Goal: Task Accomplishment & Management: Use online tool/utility

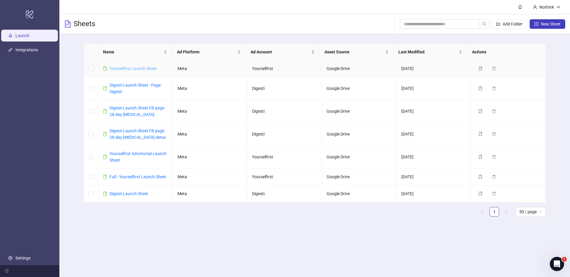
click at [124, 68] on link "Yourselfirst Launch Sheet" at bounding box center [133, 68] width 47 height 5
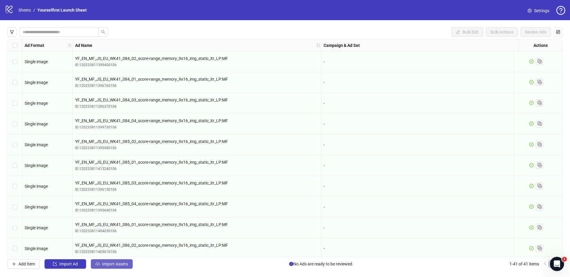
click at [116, 266] on span "Import Assets" at bounding box center [115, 264] width 26 height 5
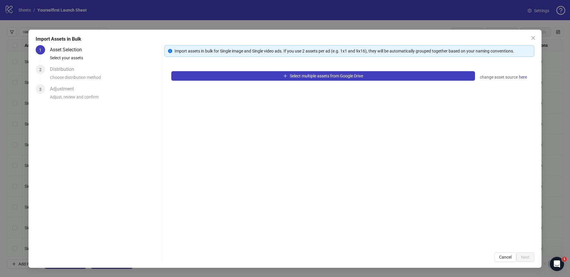
click at [296, 69] on div "Select multiple assets from Google Drive change asset source here" at bounding box center [349, 154] width 370 height 181
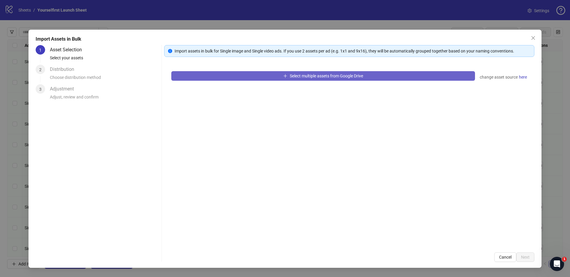
click at [292, 73] on button "Select multiple assets from Google Drive" at bounding box center [323, 76] width 304 height 10
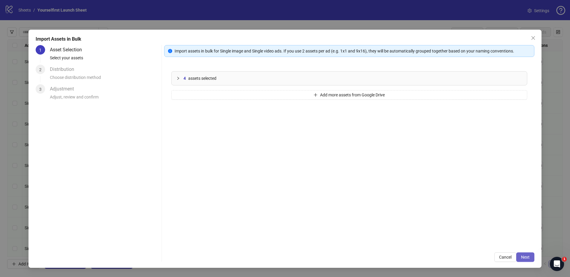
click at [531, 256] on button "Next" at bounding box center [526, 258] width 18 height 10
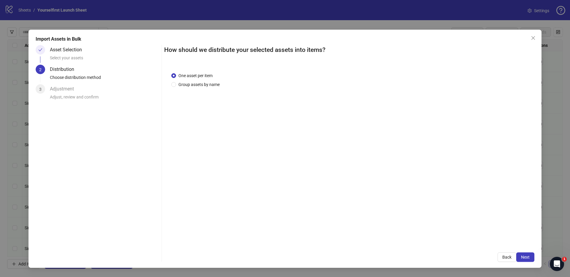
click at [528, 257] on span "Next" at bounding box center [525, 257] width 9 height 5
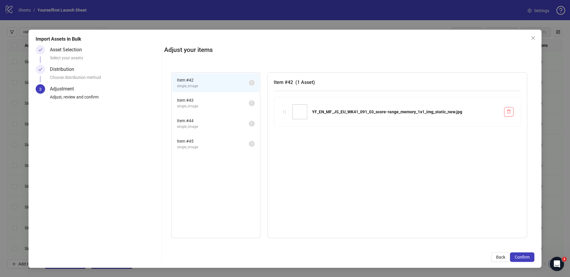
click at [528, 257] on span "Confirm" at bounding box center [522, 257] width 15 height 5
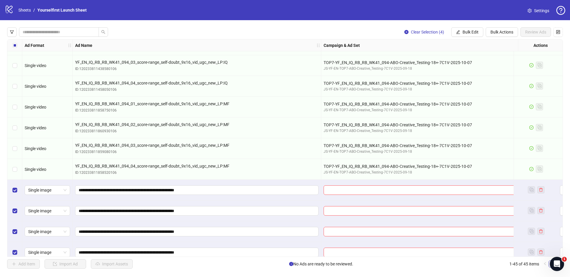
scroll to position [732, 0]
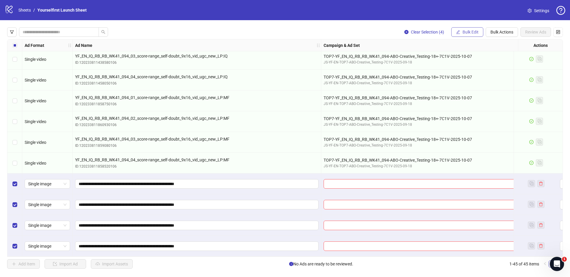
click at [473, 32] on span "Bulk Edit" at bounding box center [471, 32] width 16 height 5
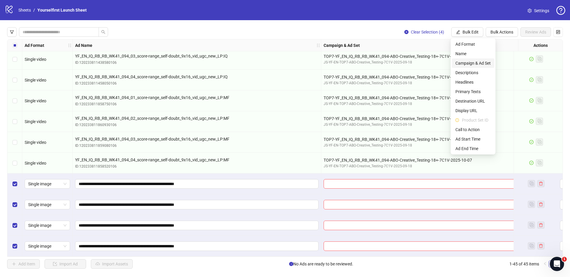
click at [474, 64] on span "Campaign & Ad Set" at bounding box center [473, 63] width 35 height 7
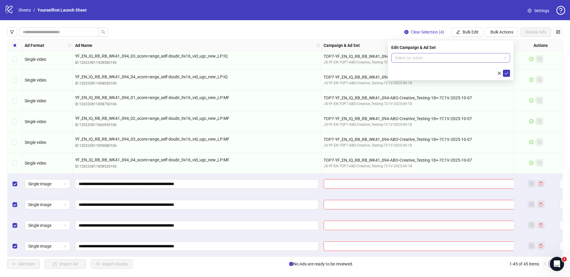
click at [435, 61] on input "search" at bounding box center [448, 57] width 106 height 9
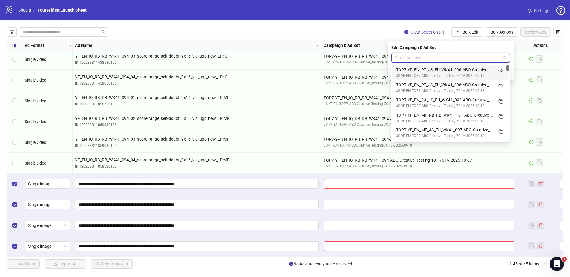
paste input "**********"
type input "**********"
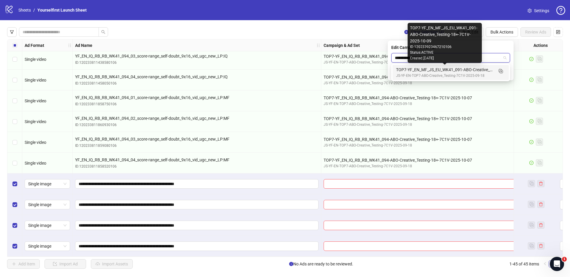
click at [441, 69] on div "TOP7-YF_EN_MF_JS_EU_WK41_091-ABO-Creative_Testing-18+-7C1V-2025-10-09" at bounding box center [444, 70] width 97 height 7
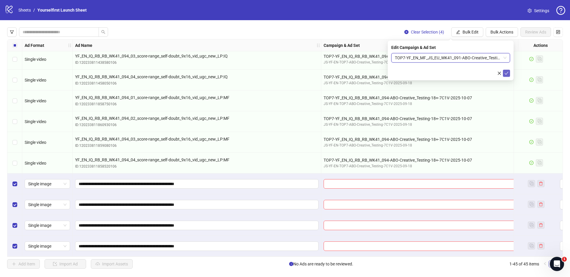
click at [506, 73] on icon "check" at bounding box center [507, 73] width 4 height 4
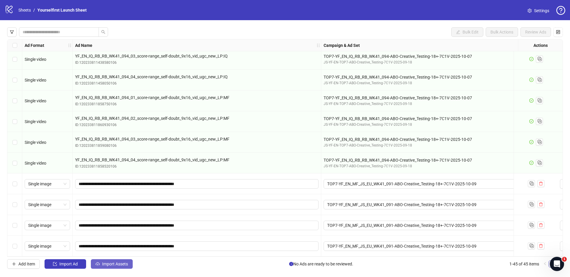
click at [105, 262] on span "Import Assets" at bounding box center [115, 264] width 26 height 5
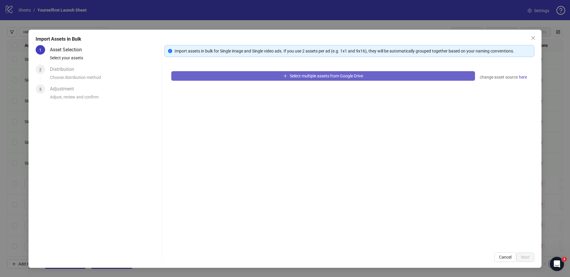
click at [311, 73] on button "Select multiple assets from Google Drive" at bounding box center [323, 76] width 304 height 10
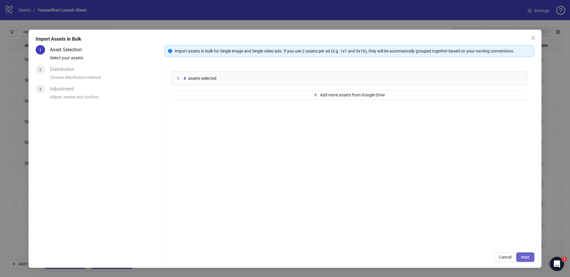
click at [527, 257] on span "Next" at bounding box center [525, 257] width 9 height 5
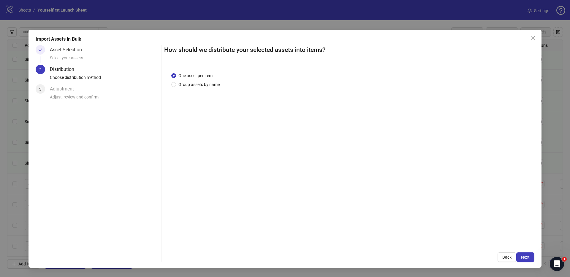
click at [527, 257] on span "Next" at bounding box center [525, 257] width 9 height 5
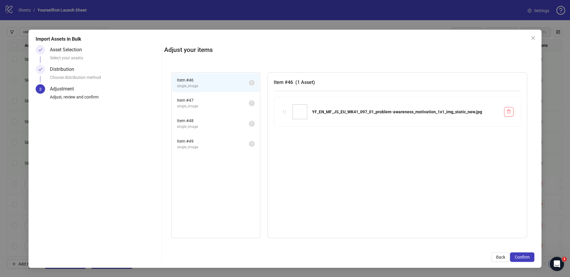
click at [527, 257] on span "Confirm" at bounding box center [522, 257] width 15 height 5
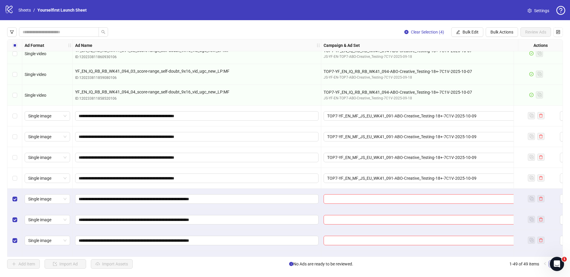
scroll to position [816, 0]
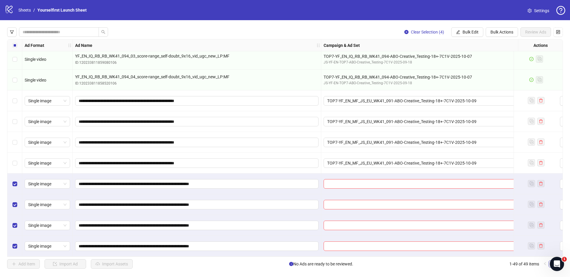
click at [468, 31] on span "Bulk Edit" at bounding box center [471, 32] width 16 height 5
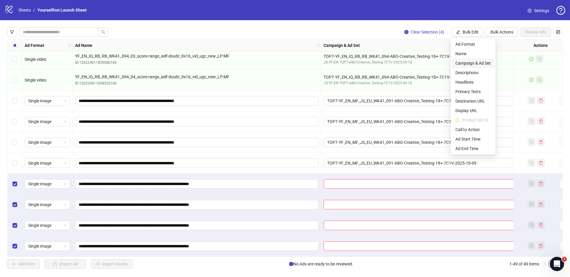
click at [473, 65] on span "Campaign & Ad Set" at bounding box center [473, 63] width 35 height 7
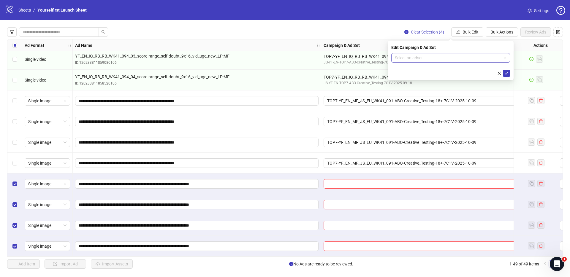
click at [436, 59] on input "search" at bounding box center [448, 57] width 106 height 9
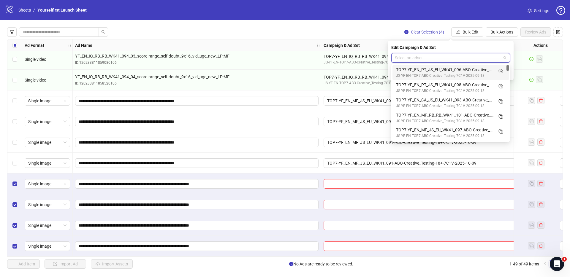
paste input "**********"
type input "**********"
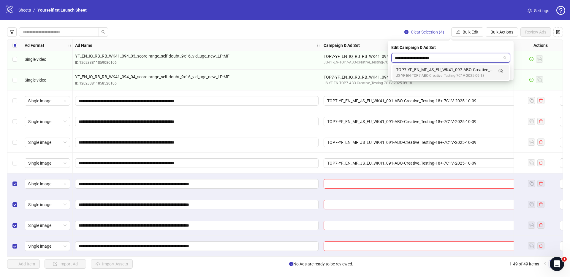
click at [425, 68] on div "TOP7-YF_EN_MF_JS_EU_WK41_097-ABO-Creative_Testing-18+-7C1V-2025-10-09" at bounding box center [444, 70] width 97 height 7
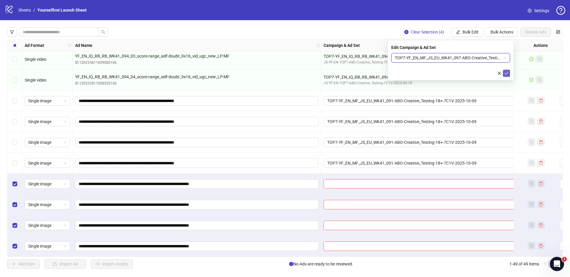
click at [506, 74] on icon "check" at bounding box center [507, 73] width 4 height 4
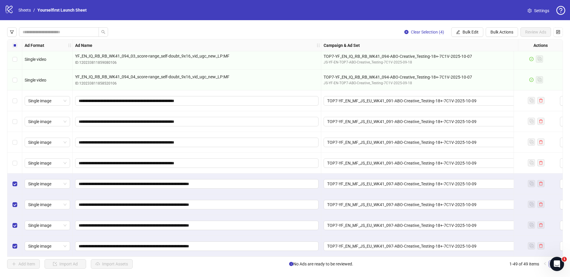
click at [12, 44] on div "Select all rows" at bounding box center [14, 46] width 15 height 12
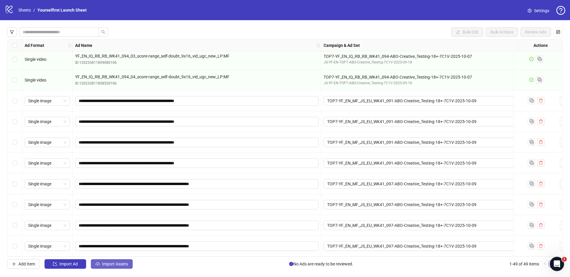
click at [112, 268] on button "Import Assets" at bounding box center [112, 265] width 42 height 10
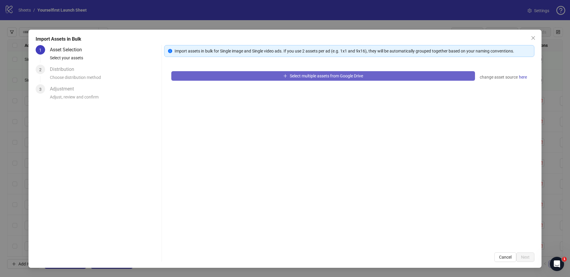
click at [334, 80] on button "Select multiple assets from Google Drive" at bounding box center [323, 76] width 304 height 10
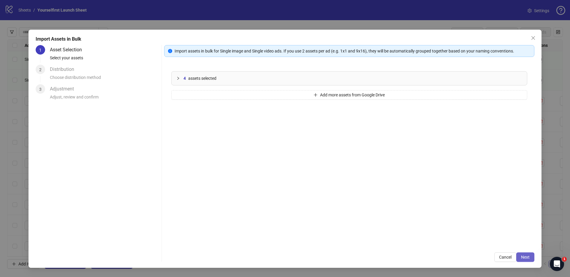
click at [528, 258] on span "Next" at bounding box center [525, 257] width 9 height 5
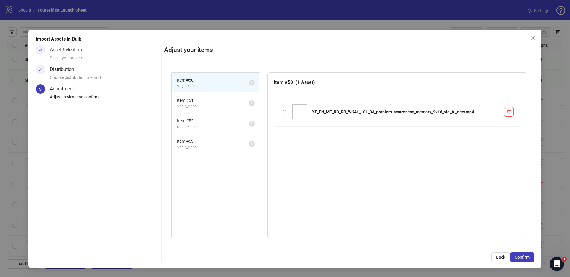
click at [528, 257] on span "Confirm" at bounding box center [522, 257] width 15 height 5
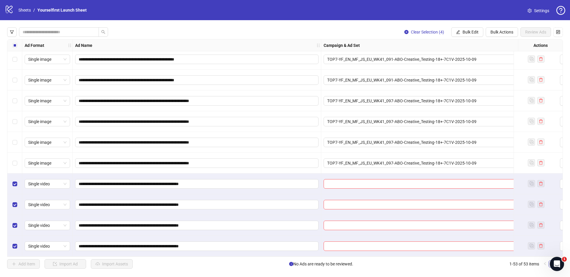
scroll to position [899, 0]
click at [466, 28] on button "Bulk Edit" at bounding box center [468, 32] width 32 height 10
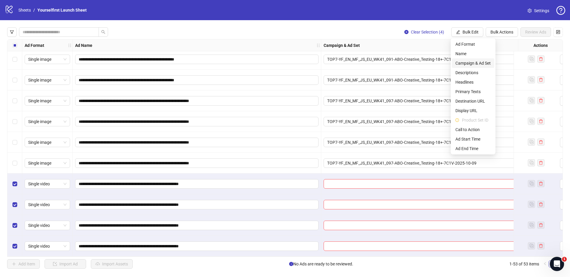
click at [469, 62] on span "Campaign & Ad Set" at bounding box center [473, 63] width 35 height 7
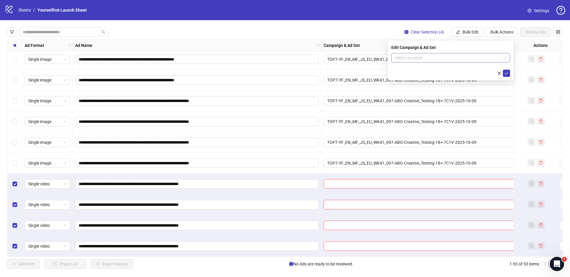
click at [431, 62] on input "search" at bounding box center [448, 57] width 106 height 9
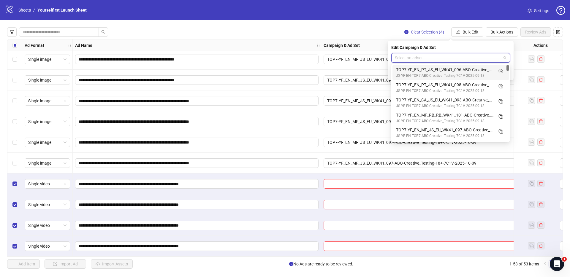
click at [426, 59] on input "search" at bounding box center [448, 57] width 106 height 9
paste input "**********"
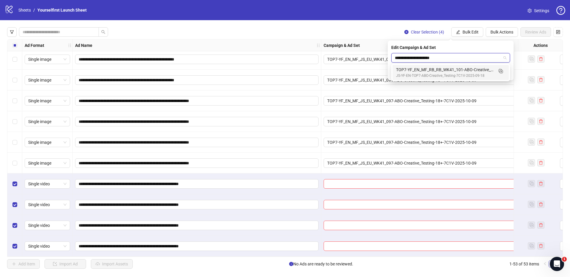
type input "**********"
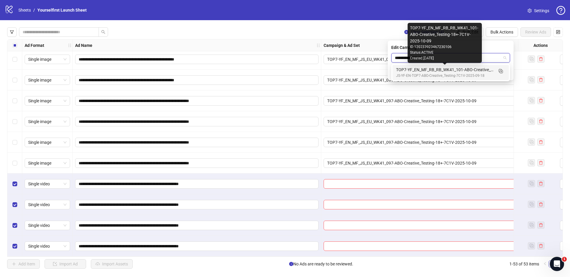
click at [419, 70] on div "TOP7-YF_EN_MF_RB_RB_WK41_101-ABO-Creative_Testing-18+-7C1V-2025-10-09" at bounding box center [444, 70] width 97 height 7
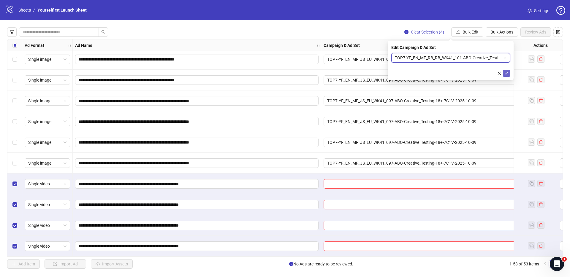
click at [509, 73] on button "submit" at bounding box center [506, 73] width 7 height 7
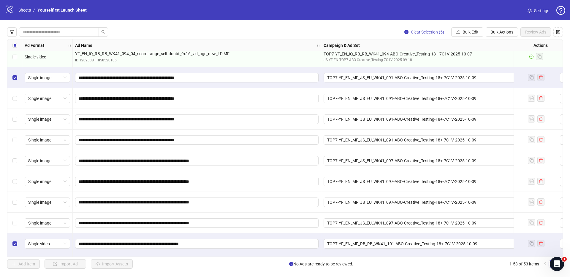
scroll to position [841, 0]
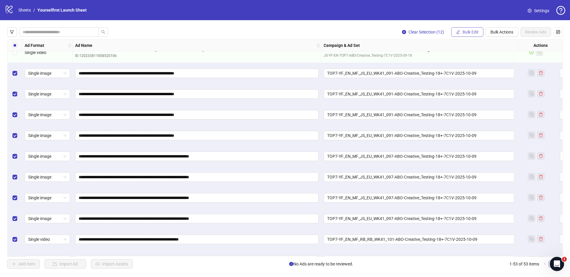
click at [460, 33] on button "Bulk Edit" at bounding box center [468, 32] width 32 height 10
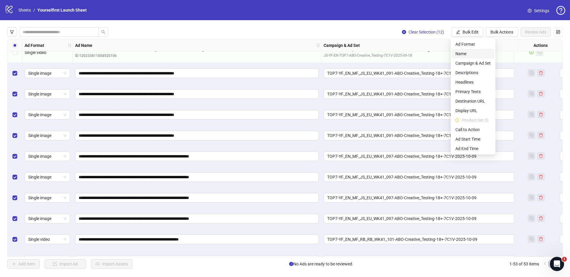
click at [465, 54] on span "Name" at bounding box center [473, 53] width 35 height 7
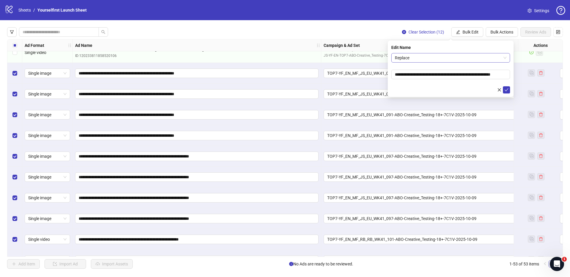
click at [438, 59] on span "Replace" at bounding box center [451, 57] width 112 height 9
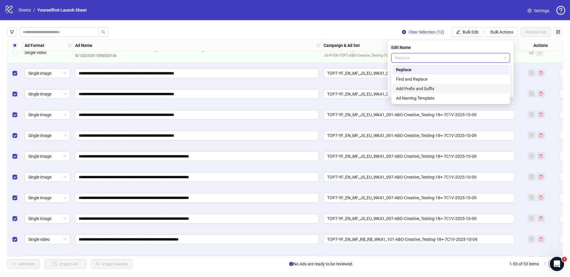
click at [413, 86] on div "Add Prefix and Suffix" at bounding box center [450, 89] width 109 height 7
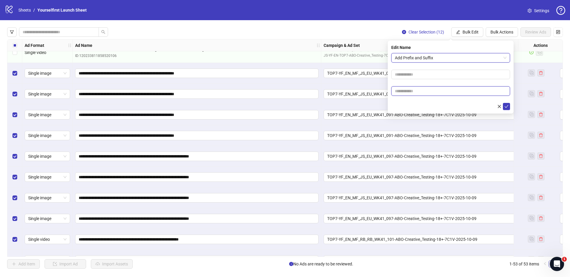
click at [413, 88] on input "text" at bounding box center [450, 91] width 119 height 10
type input "******"
click at [506, 105] on icon "check" at bounding box center [507, 107] width 4 height 4
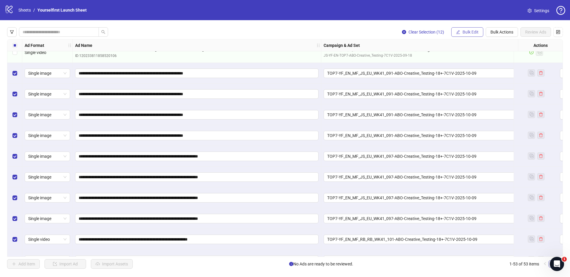
click at [464, 34] on span "Bulk Edit" at bounding box center [471, 32] width 16 height 5
click at [465, 81] on span "Headlines" at bounding box center [473, 82] width 35 height 7
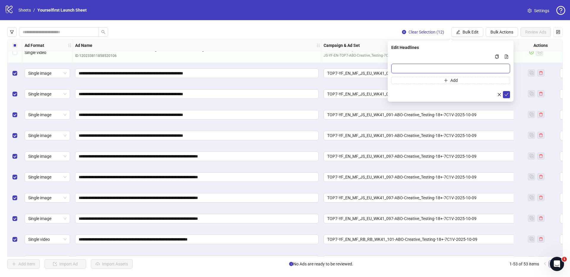
click at [430, 66] on input "Multi-input container - paste or copy values" at bounding box center [450, 69] width 119 height 10
type input "**********"
click at [506, 94] on icon "check" at bounding box center [507, 95] width 4 height 4
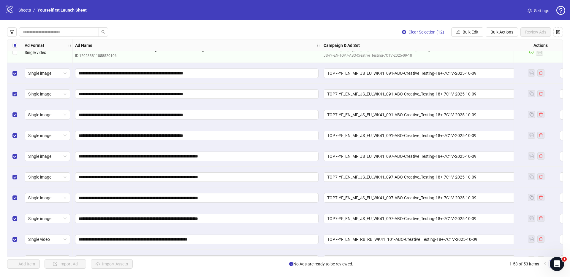
drag, startPoint x: 469, startPoint y: 34, endPoint x: 479, endPoint y: 53, distance: 22.1
click at [469, 34] on span "Bulk Edit" at bounding box center [471, 32] width 16 height 5
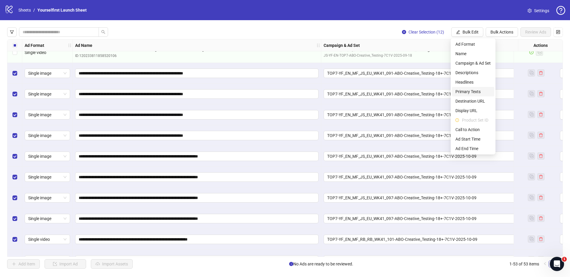
click at [477, 94] on span "Primary Texts" at bounding box center [473, 92] width 35 height 7
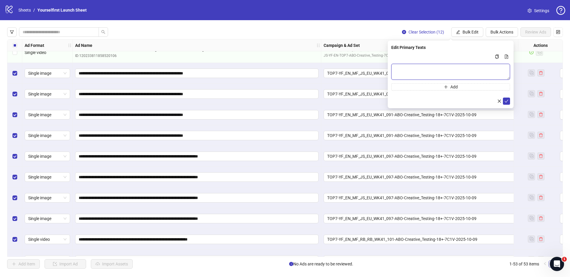
click at [443, 65] on textarea "Multi-text input container - paste or copy values" at bounding box center [450, 72] width 119 height 16
click at [441, 68] on textarea "Multi-text input container - paste or copy values" at bounding box center [450, 72] width 119 height 16
click at [430, 67] on textarea "Multi-text input container - paste or copy values" at bounding box center [450, 72] width 119 height 16
paste textarea "**********"
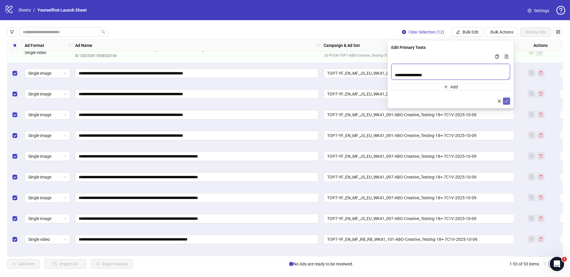
type textarea "**********"
click at [506, 100] on icon "check" at bounding box center [507, 101] width 4 height 4
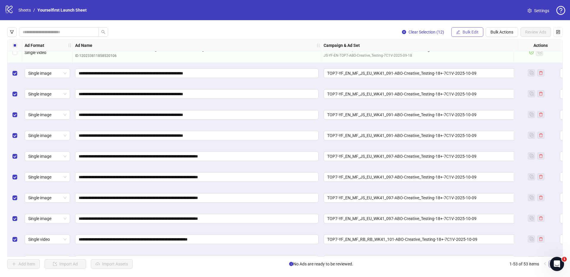
click at [471, 32] on span "Bulk Edit" at bounding box center [471, 32] width 16 height 5
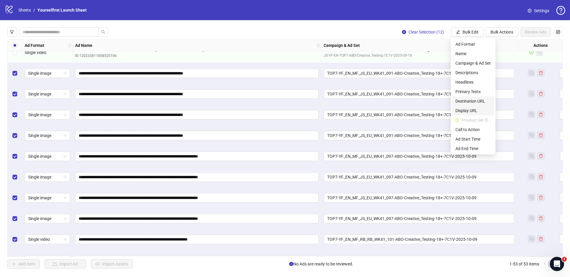
click at [470, 103] on span "Destination URL" at bounding box center [473, 101] width 35 height 7
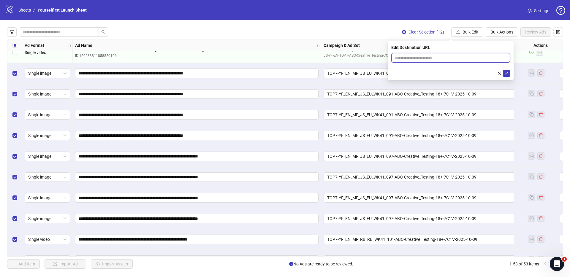
click at [438, 60] on input "text" at bounding box center [448, 58] width 107 height 7
paste input "**********"
type input "**********"
click at [508, 73] on icon "check" at bounding box center [507, 73] width 4 height 4
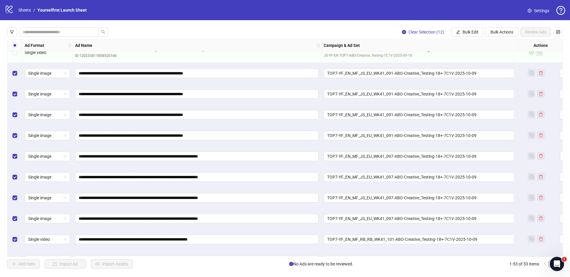
click at [20, 44] on div "Select all rows" at bounding box center [14, 46] width 15 height 12
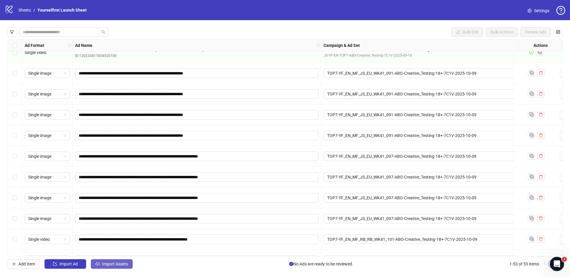
click at [120, 266] on span "Import Assets" at bounding box center [115, 264] width 26 height 5
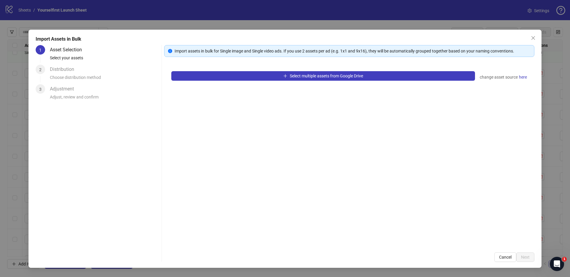
click at [299, 70] on div "Select multiple assets from Google Drive change asset source here" at bounding box center [349, 154] width 370 height 181
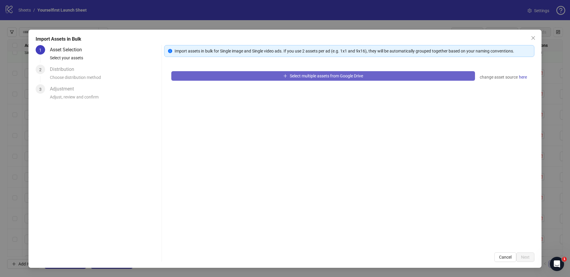
click at [295, 74] on span "Select multiple assets from Google Drive" at bounding box center [326, 76] width 73 height 5
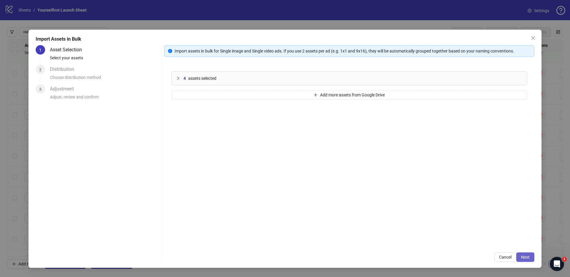
click at [525, 257] on span "Next" at bounding box center [525, 257] width 9 height 5
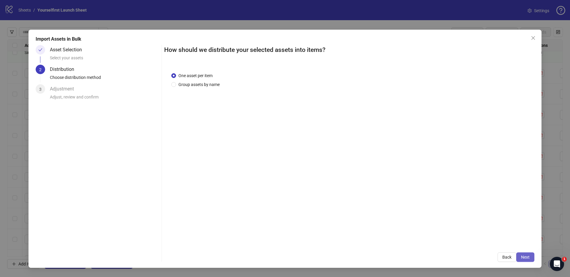
click at [526, 257] on span "Next" at bounding box center [525, 257] width 9 height 5
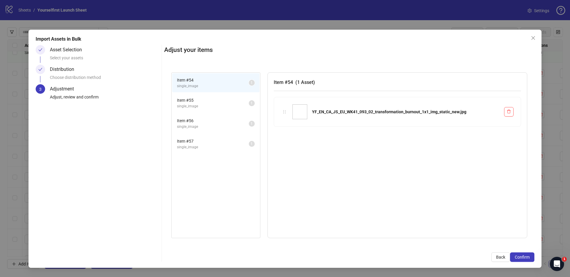
click at [526, 257] on span "Confirm" at bounding box center [522, 257] width 15 height 5
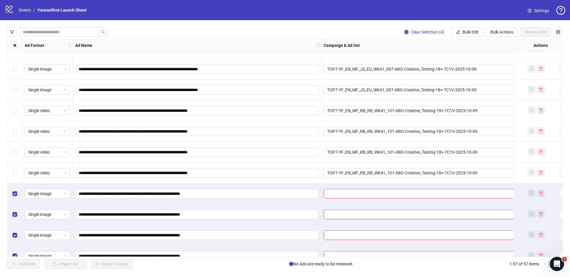
scroll to position [982, 0]
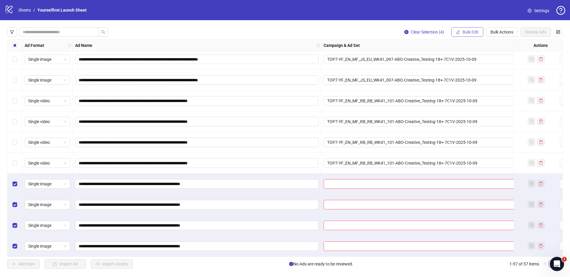
click at [473, 33] on span "Bulk Edit" at bounding box center [471, 32] width 16 height 5
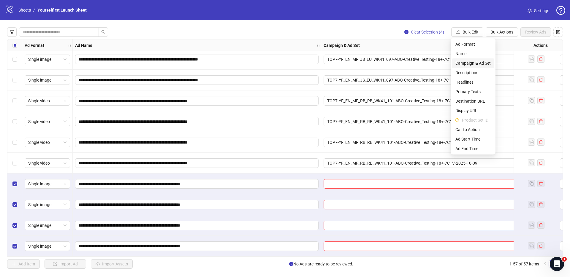
click at [466, 66] on span "Campaign & Ad Set" at bounding box center [473, 63] width 35 height 7
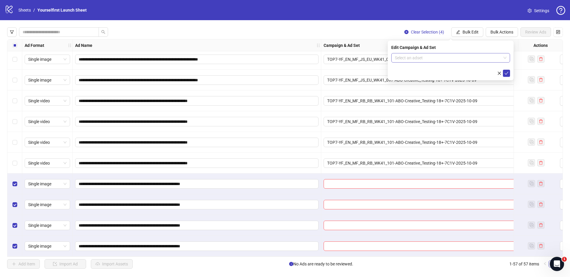
click at [399, 55] on input "search" at bounding box center [448, 57] width 106 height 9
paste input "**********"
type input "**********"
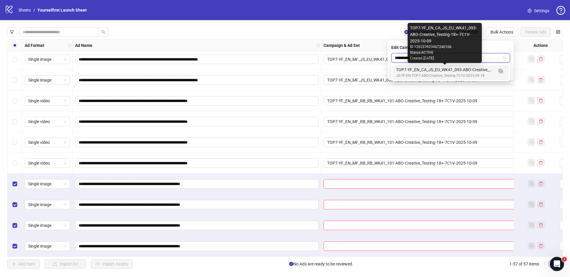
click at [449, 70] on div "TOP7-YF_EN_CA_JS_EU_WK41_093-ABO-Creative_Testing-18+-7C1V-2025-10-09" at bounding box center [444, 70] width 97 height 7
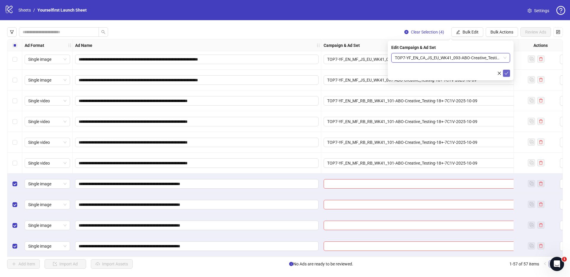
click at [506, 73] on icon "check" at bounding box center [507, 73] width 4 height 3
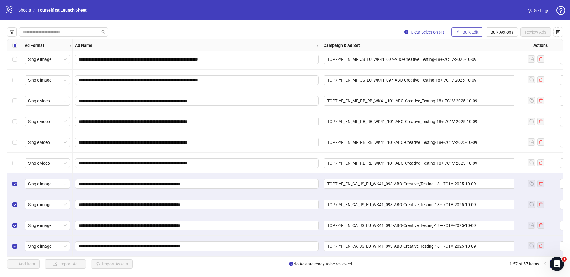
click at [472, 33] on span "Bulk Edit" at bounding box center [471, 32] width 16 height 5
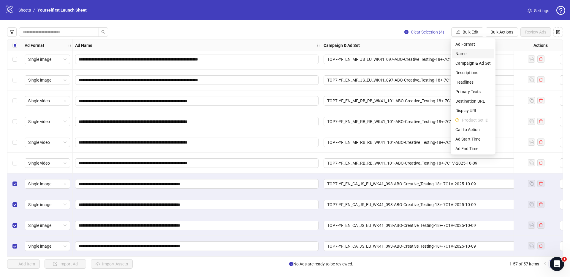
click at [468, 56] on span "Name" at bounding box center [473, 53] width 35 height 7
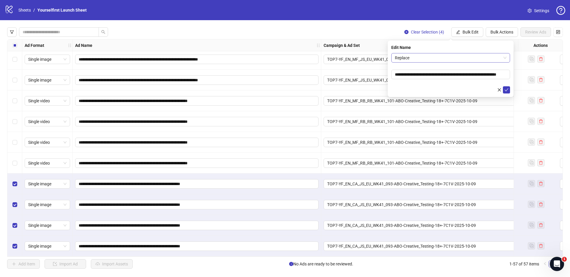
click at [451, 56] on span "Replace" at bounding box center [451, 57] width 112 height 9
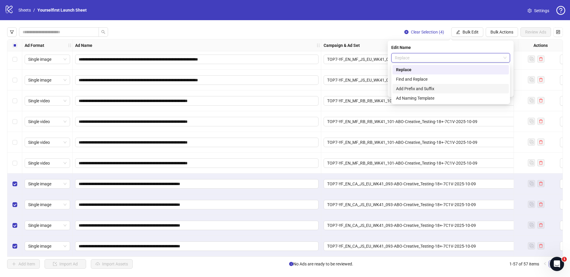
click at [419, 91] on div "Add Prefix and Suffix" at bounding box center [450, 89] width 109 height 7
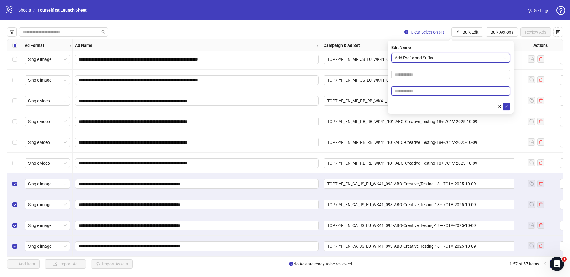
click at [416, 91] on input "text" at bounding box center [450, 91] width 119 height 10
type input "******"
click at [505, 107] on icon "check" at bounding box center [507, 107] width 4 height 4
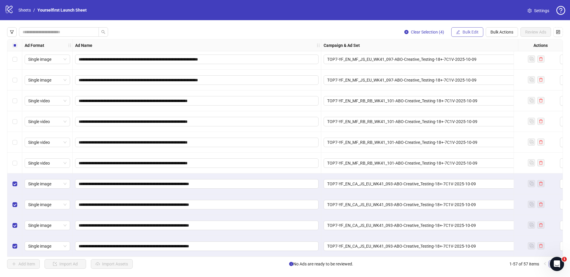
click at [473, 34] on span "Bulk Edit" at bounding box center [471, 32] width 16 height 5
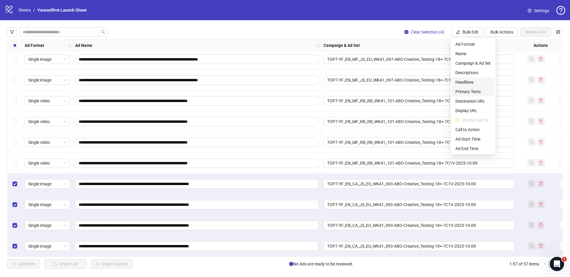
click at [471, 83] on span "Headlines" at bounding box center [473, 82] width 35 height 7
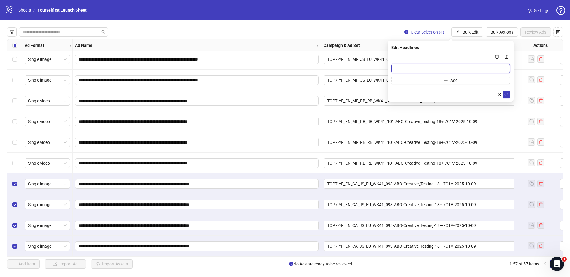
click at [430, 67] on input "Multi-input container - paste or copy values" at bounding box center [450, 69] width 119 height 10
type input "**********"
click at [508, 93] on icon "check" at bounding box center [507, 95] width 4 height 4
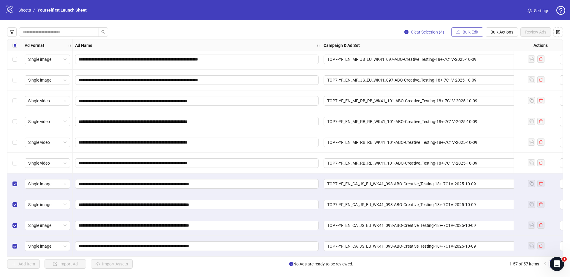
click at [465, 31] on span "Bulk Edit" at bounding box center [471, 32] width 16 height 5
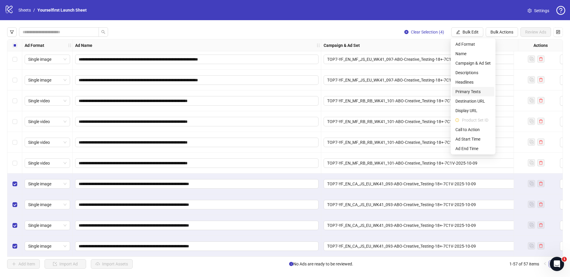
click at [470, 94] on span "Primary Texts" at bounding box center [473, 92] width 35 height 7
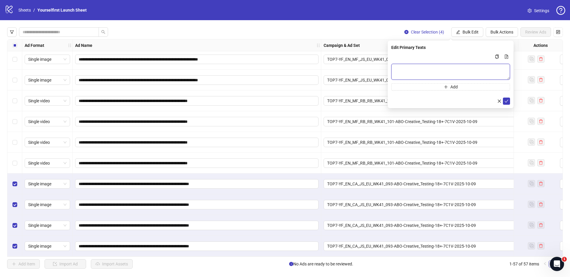
click at [435, 68] on textarea "Multi-text input container - paste or copy values" at bounding box center [450, 72] width 119 height 16
paste textarea "**********"
type textarea "**********"
click at [508, 102] on icon "check" at bounding box center [507, 101] width 4 height 4
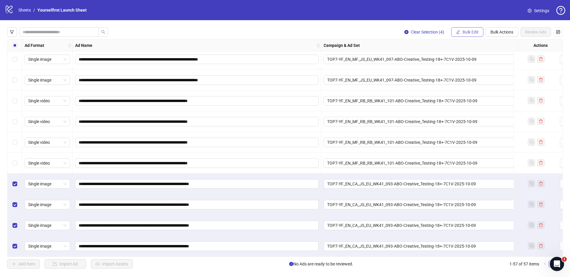
click at [467, 31] on span "Bulk Edit" at bounding box center [471, 32] width 16 height 5
click at [473, 26] on div "**********" at bounding box center [285, 148] width 570 height 256
click at [469, 29] on button "Bulk Edit" at bounding box center [468, 32] width 32 height 10
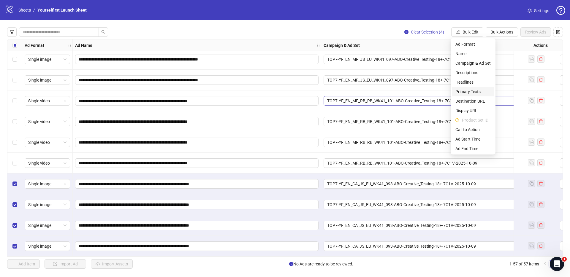
click at [471, 102] on span "Destination URL" at bounding box center [473, 101] width 35 height 7
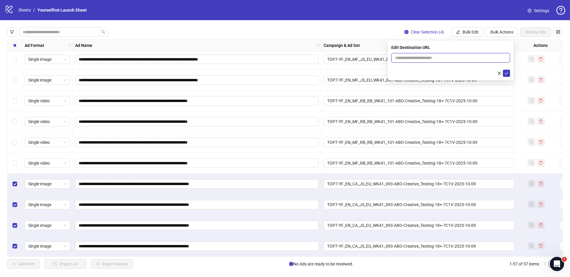
click at [440, 58] on input "text" at bounding box center [448, 58] width 107 height 7
paste input "**********"
type input "**********"
click at [507, 71] on icon "check" at bounding box center [507, 73] width 4 height 4
click at [286, 22] on div "**********" at bounding box center [285, 148] width 570 height 256
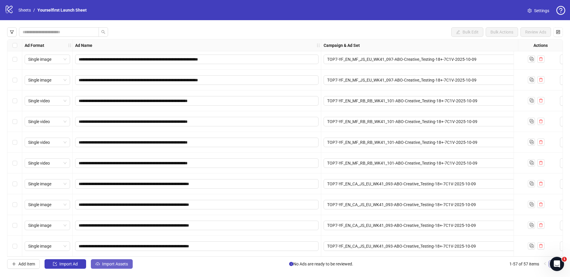
click at [119, 267] on button "Import Assets" at bounding box center [112, 265] width 42 height 10
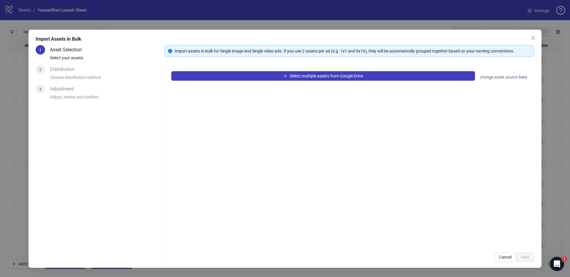
click at [326, 70] on div "Select multiple assets from Google Drive change asset source here" at bounding box center [349, 154] width 370 height 181
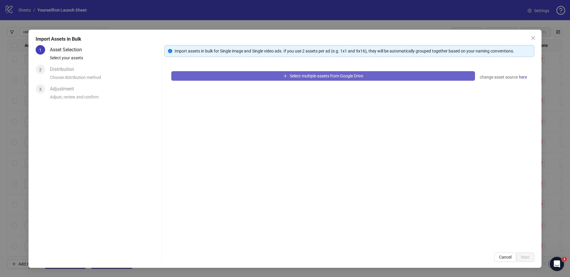
click at [316, 76] on span "Select multiple assets from Google Drive" at bounding box center [326, 76] width 73 height 5
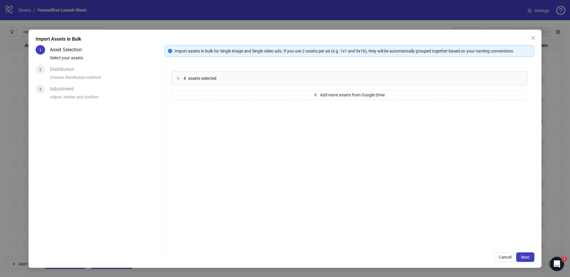
click at [528, 252] on div "Import assets in bulk for Single image and Single video ads. If you use 2 asset…" at bounding box center [349, 153] width 370 height 217
click at [528, 256] on span "Next" at bounding box center [525, 257] width 9 height 5
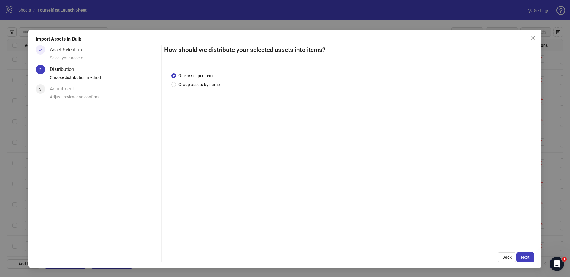
click at [528, 256] on span "Next" at bounding box center [525, 257] width 9 height 5
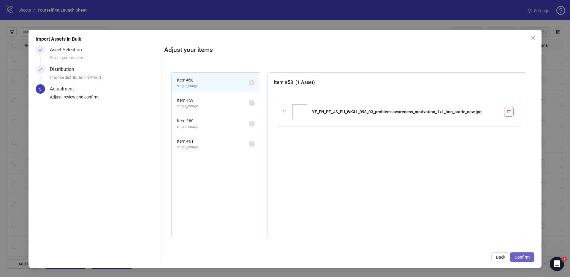
click at [528, 257] on span "Confirm" at bounding box center [522, 257] width 15 height 5
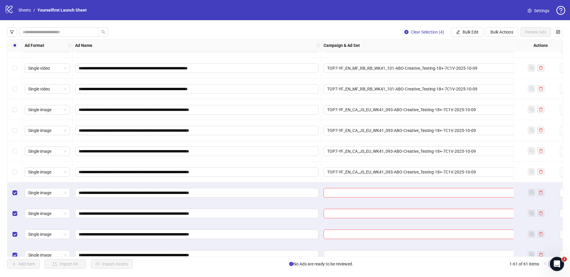
scroll to position [1065, 0]
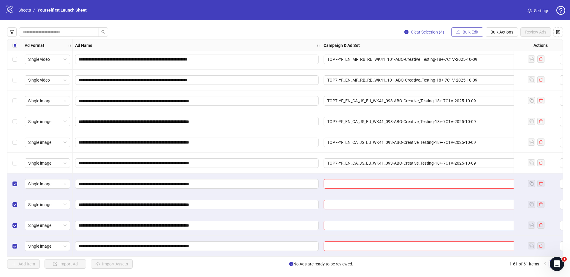
click at [477, 32] on span "Bulk Edit" at bounding box center [471, 32] width 16 height 5
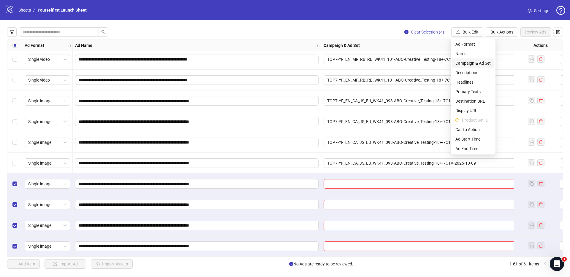
click at [479, 64] on span "Campaign & Ad Set" at bounding box center [473, 63] width 35 height 7
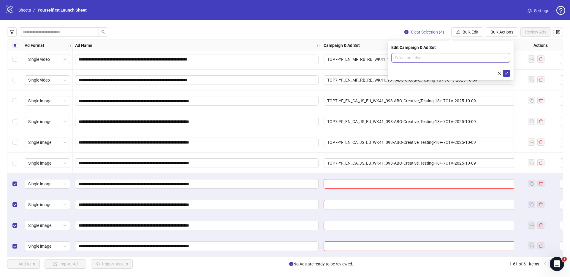
click at [424, 57] on input "search" at bounding box center [448, 57] width 106 height 9
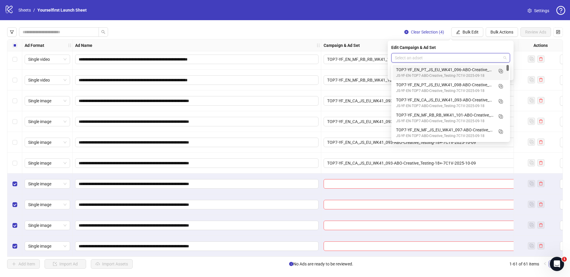
paste input "**********"
type input "**********"
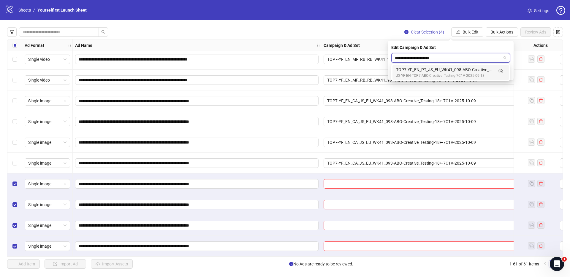
drag, startPoint x: 435, startPoint y: 73, endPoint x: 455, endPoint y: 75, distance: 20.0
click at [435, 73] on div "JS-YF-EN-TOP7-ABO-Creative_Testing-7C1V-2025-09-18" at bounding box center [444, 76] width 97 height 6
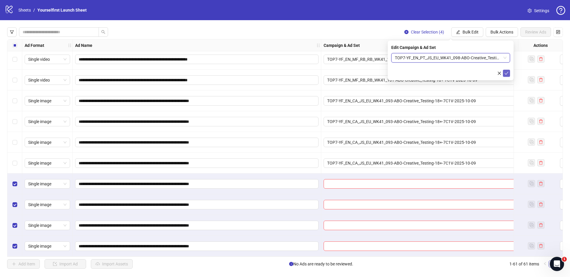
click at [508, 74] on icon "check" at bounding box center [507, 73] width 4 height 4
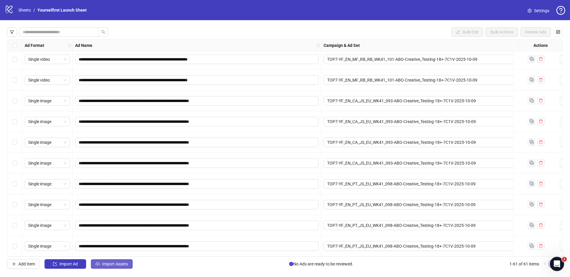
click at [123, 267] on button "Import Assets" at bounding box center [112, 265] width 42 height 10
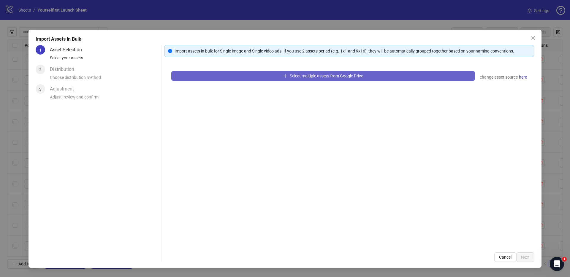
click at [333, 72] on button "Select multiple assets from Google Drive" at bounding box center [323, 76] width 304 height 10
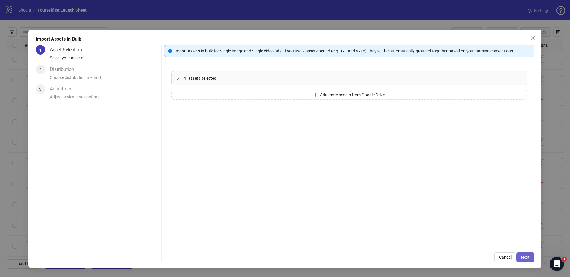
click at [526, 258] on span "Next" at bounding box center [525, 257] width 9 height 5
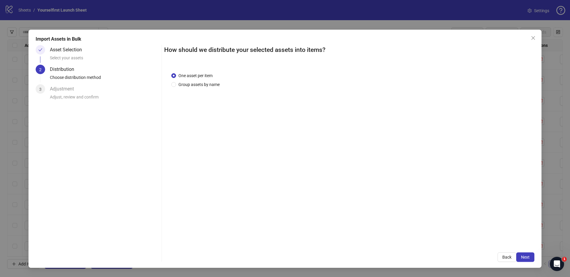
click at [526, 258] on span "Next" at bounding box center [525, 257] width 9 height 5
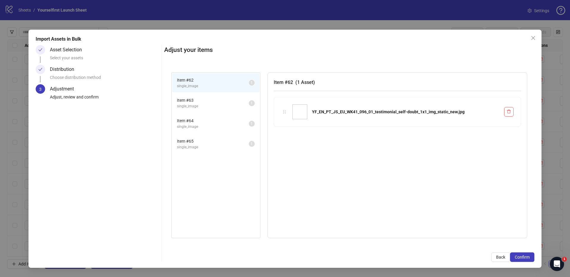
click at [526, 258] on span "Confirm" at bounding box center [522, 257] width 15 height 5
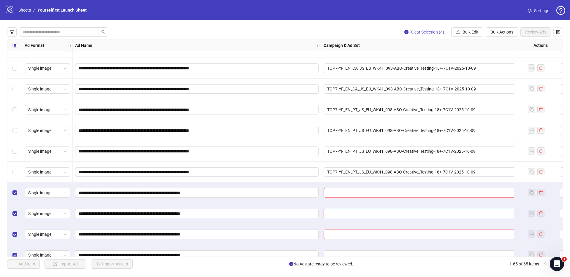
scroll to position [1148, 0]
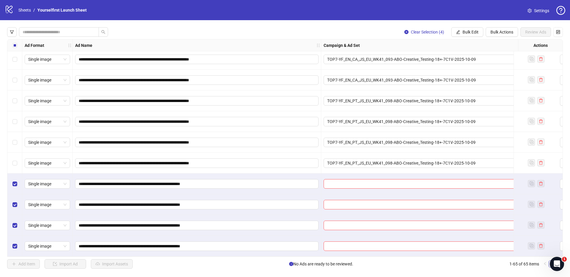
click at [470, 32] on span "Bulk Edit" at bounding box center [471, 32] width 16 height 5
click at [471, 64] on span "Campaign & Ad Set" at bounding box center [473, 63] width 35 height 7
click at [409, 57] on input "search" at bounding box center [448, 57] width 106 height 9
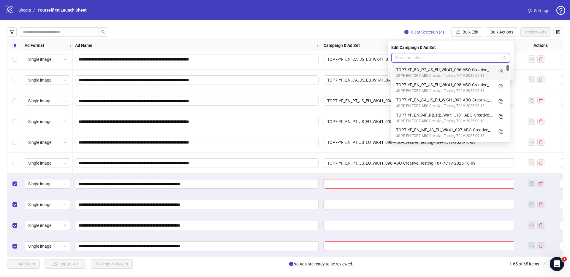
paste input "**********"
type input "**********"
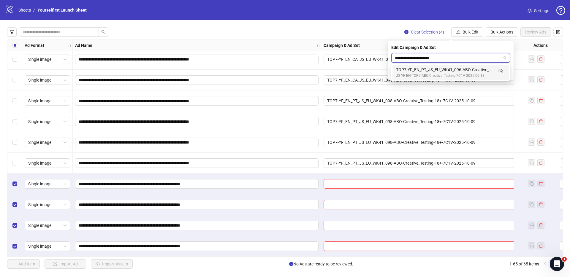
click at [424, 72] on div "TOP7-YF_EN_PT_JS_EU_WK41_096-ABO-Creative_Testing-18+-7C1V-2025-10-09" at bounding box center [444, 70] width 97 height 7
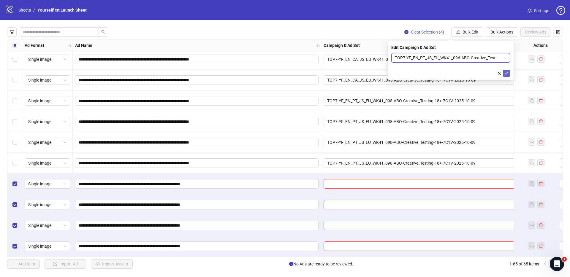
click at [508, 75] on span "submit" at bounding box center [507, 73] width 4 height 5
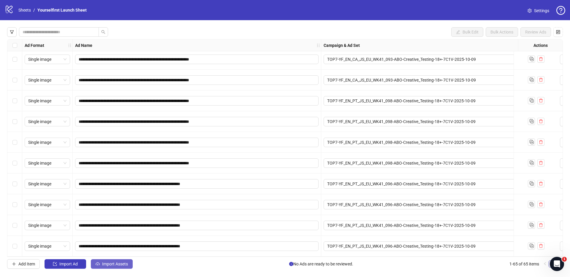
click at [118, 263] on span "Import Assets" at bounding box center [115, 264] width 26 height 5
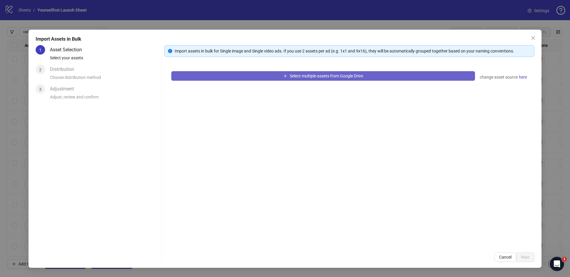
click at [340, 74] on span "Select multiple assets from Google Drive" at bounding box center [326, 76] width 73 height 5
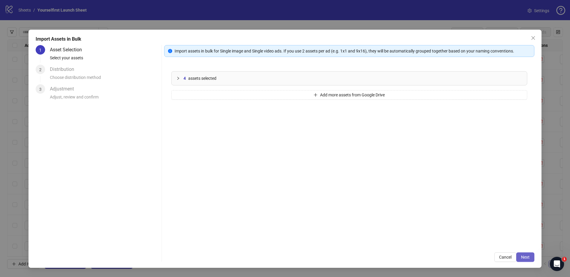
click at [524, 259] on span "Next" at bounding box center [525, 257] width 9 height 5
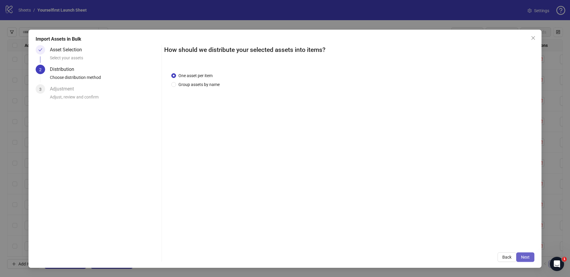
click at [527, 258] on span "Next" at bounding box center [525, 257] width 9 height 5
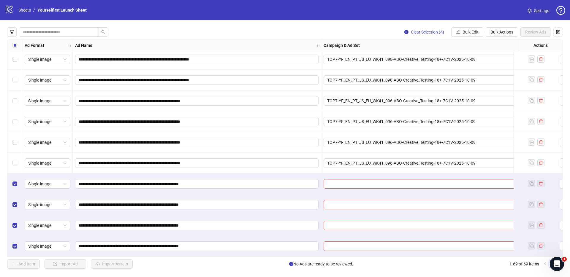
scroll to position [1232, 0]
drag, startPoint x: 467, startPoint y: 30, endPoint x: 467, endPoint y: 43, distance: 13.1
click at [467, 30] on span "Bulk Edit" at bounding box center [471, 32] width 16 height 5
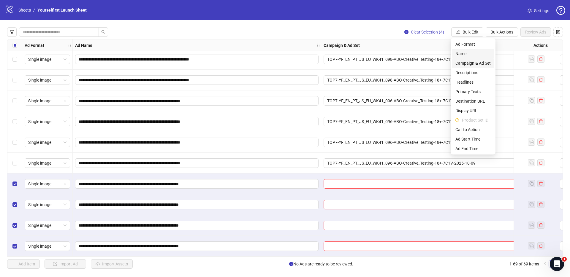
click at [466, 64] on span "Campaign & Ad Set" at bounding box center [473, 63] width 35 height 7
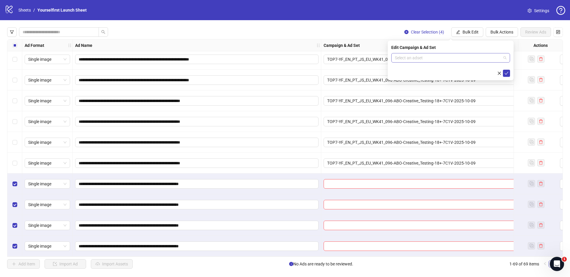
drag, startPoint x: 436, startPoint y: 58, endPoint x: 432, endPoint y: 57, distance: 3.9
click at [436, 57] on input "search" at bounding box center [448, 57] width 106 height 9
paste input "**********"
type input "**********"
click at [429, 70] on div "TOP7-YF_EN_PT_JS_EU_WK41_100-ABO-Creative_Testing-18+-7C1V-2025-10-09" at bounding box center [444, 70] width 97 height 7
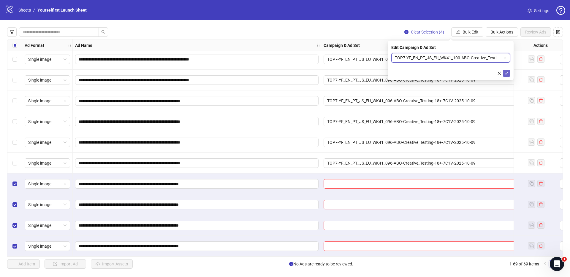
click at [509, 73] on icon "check" at bounding box center [507, 73] width 4 height 4
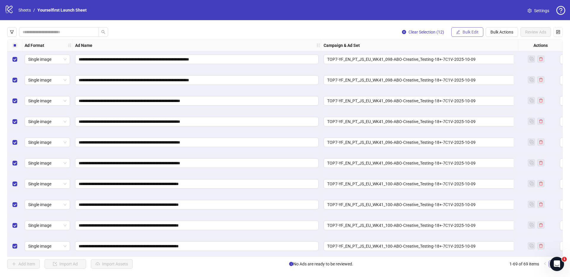
click at [463, 33] on span "Bulk Edit" at bounding box center [471, 32] width 16 height 5
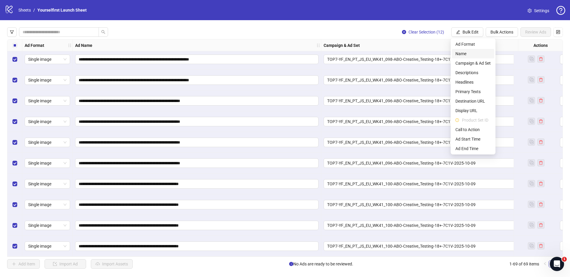
click at [462, 56] on span "Name" at bounding box center [473, 53] width 35 height 7
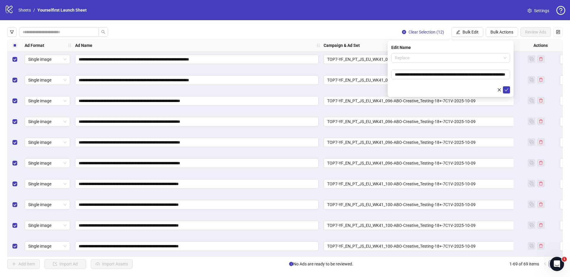
drag, startPoint x: 434, startPoint y: 62, endPoint x: 432, endPoint y: 64, distance: 3.2
click at [434, 62] on span "Replace" at bounding box center [451, 57] width 112 height 9
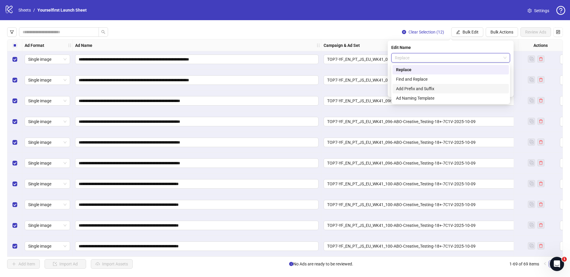
click at [415, 90] on div "Add Prefix and Suffix" at bounding box center [450, 89] width 109 height 7
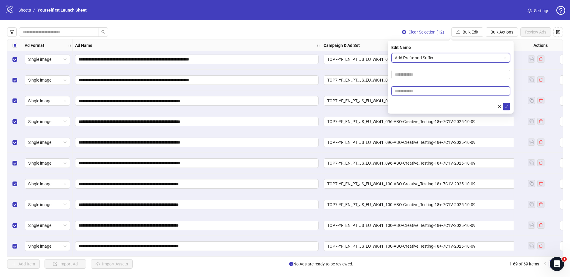
click at [421, 89] on input "text" at bounding box center [450, 91] width 119 height 10
click at [413, 92] on input "text" at bounding box center [450, 91] width 119 height 10
paste input "******"
type input "******"
click at [507, 107] on icon "check" at bounding box center [507, 107] width 4 height 4
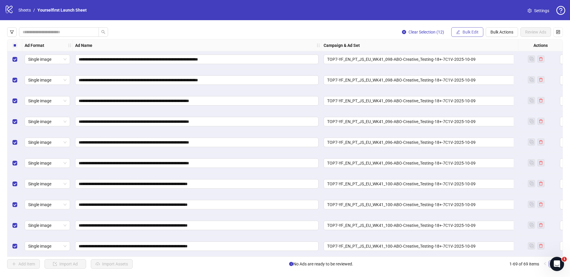
click at [468, 31] on span "Bulk Edit" at bounding box center [471, 32] width 16 height 5
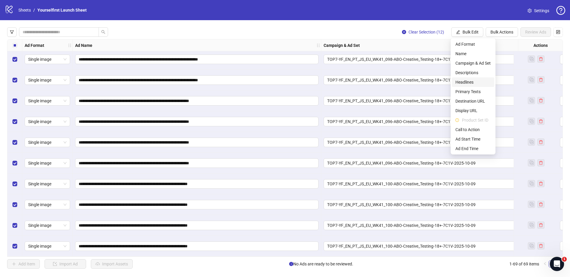
click at [471, 81] on span "Headlines" at bounding box center [473, 82] width 35 height 7
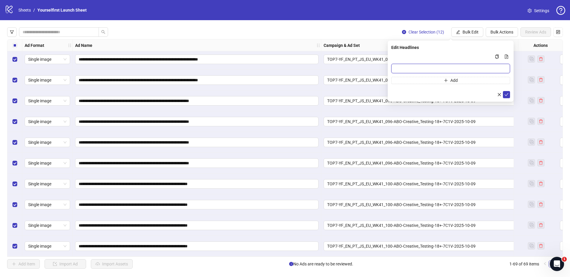
click at [432, 67] on input "Multi-input container - paste or copy values" at bounding box center [450, 69] width 119 height 10
paste input "**********"
type input "**********"
click at [507, 94] on icon "check" at bounding box center [507, 95] width 4 height 4
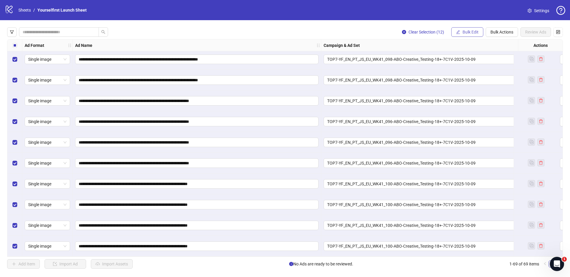
click at [470, 32] on span "Bulk Edit" at bounding box center [471, 32] width 16 height 5
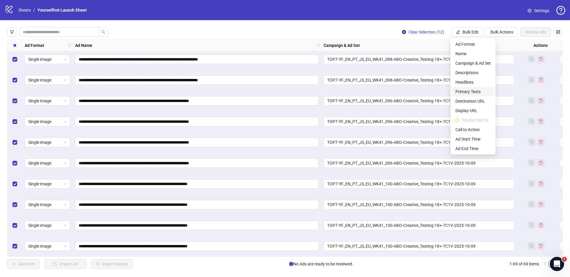
click at [471, 92] on span "Primary Texts" at bounding box center [473, 92] width 35 height 7
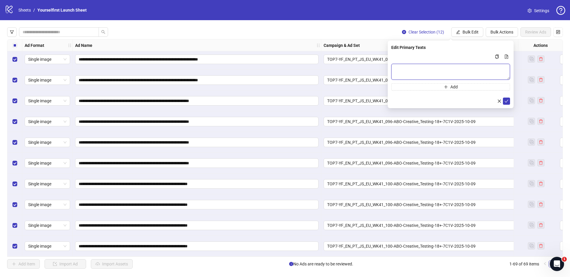
click at [452, 67] on textarea "Multi-text input container - paste or copy values" at bounding box center [450, 72] width 119 height 16
paste textarea "**********"
type textarea "**********"
click at [507, 100] on icon "check" at bounding box center [507, 101] width 4 height 4
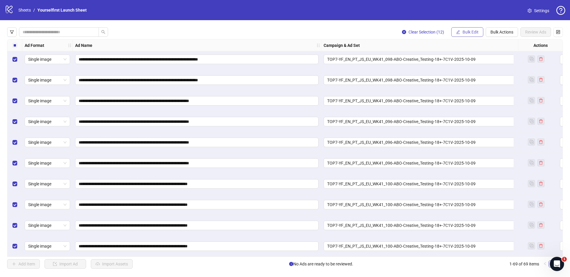
click at [461, 31] on button "Bulk Edit" at bounding box center [468, 32] width 32 height 10
drag, startPoint x: 466, startPoint y: 30, endPoint x: 486, endPoint y: 60, distance: 35.8
click at [465, 30] on span "Bulk Edit" at bounding box center [471, 32] width 16 height 5
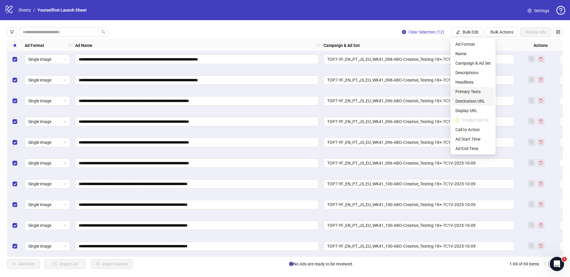
click at [467, 100] on span "Destination URL" at bounding box center [473, 101] width 35 height 7
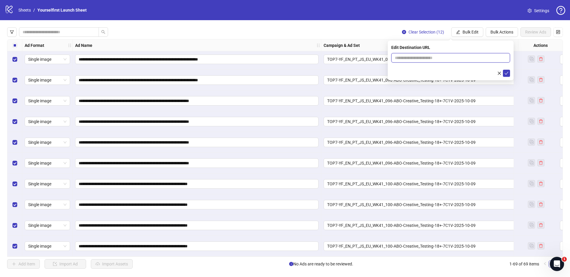
click at [416, 59] on input "text" at bounding box center [448, 58] width 107 height 7
paste input "**********"
type input "**********"
click at [508, 72] on icon "check" at bounding box center [507, 73] width 4 height 3
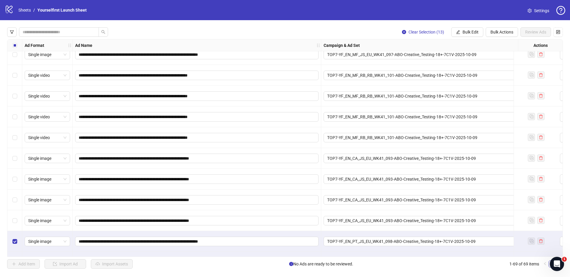
scroll to position [1014, 0]
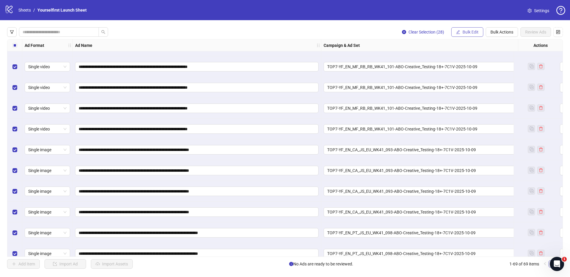
click at [462, 32] on button "Bulk Edit" at bounding box center [468, 32] width 32 height 10
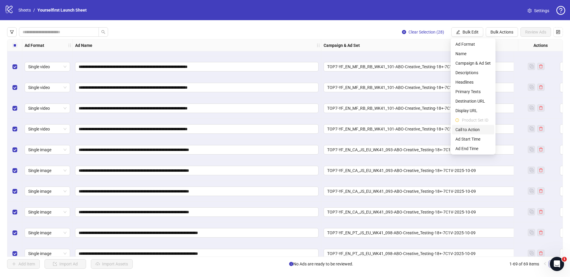
click at [470, 130] on span "Call to Action" at bounding box center [473, 130] width 35 height 7
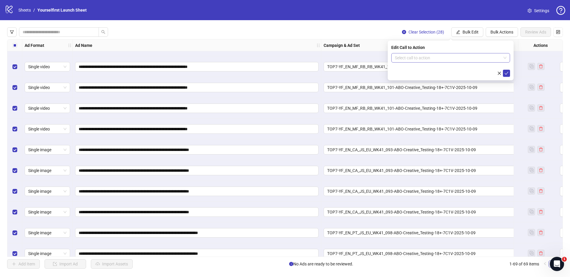
click at [413, 56] on input "search" at bounding box center [448, 57] width 106 height 9
type input "*****"
click at [418, 69] on div "Learn more" at bounding box center [450, 70] width 109 height 7
click at [507, 73] on icon "check" at bounding box center [507, 73] width 4 height 4
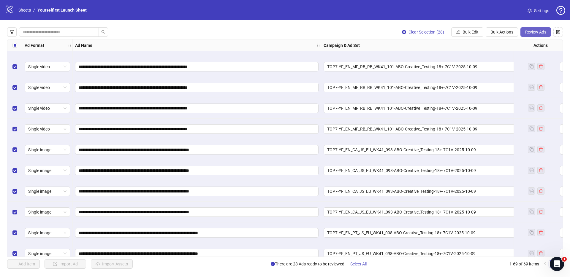
click at [542, 33] on span "Review Ads" at bounding box center [535, 32] width 21 height 5
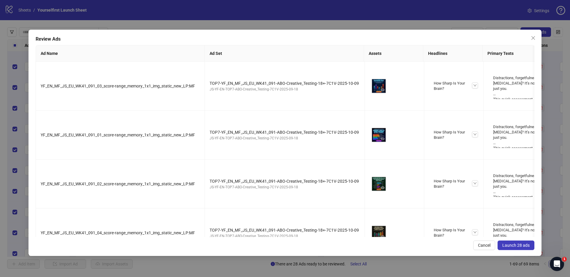
click at [523, 245] on span "Launch 28 ads" at bounding box center [516, 245] width 27 height 5
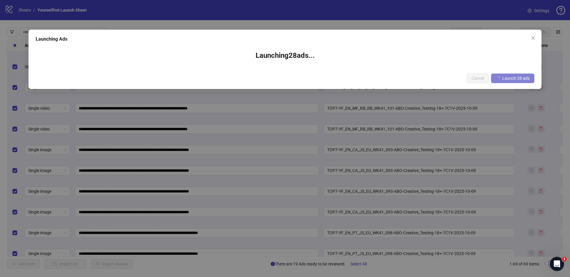
scroll to position [1015, 0]
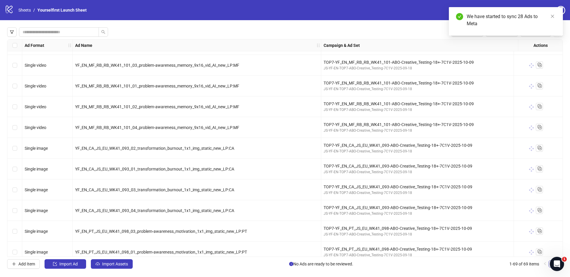
drag, startPoint x: 292, startPoint y: 98, endPoint x: 207, endPoint y: 84, distance: 86.4
click at [292, 98] on div "YF_EN_MF_RB_RB_WK41_101_02_problem-awareness_memory_9x16_vid_AI_new_LP:MF" at bounding box center [197, 107] width 249 height 21
